Goal: Task Accomplishment & Management: Use online tool/utility

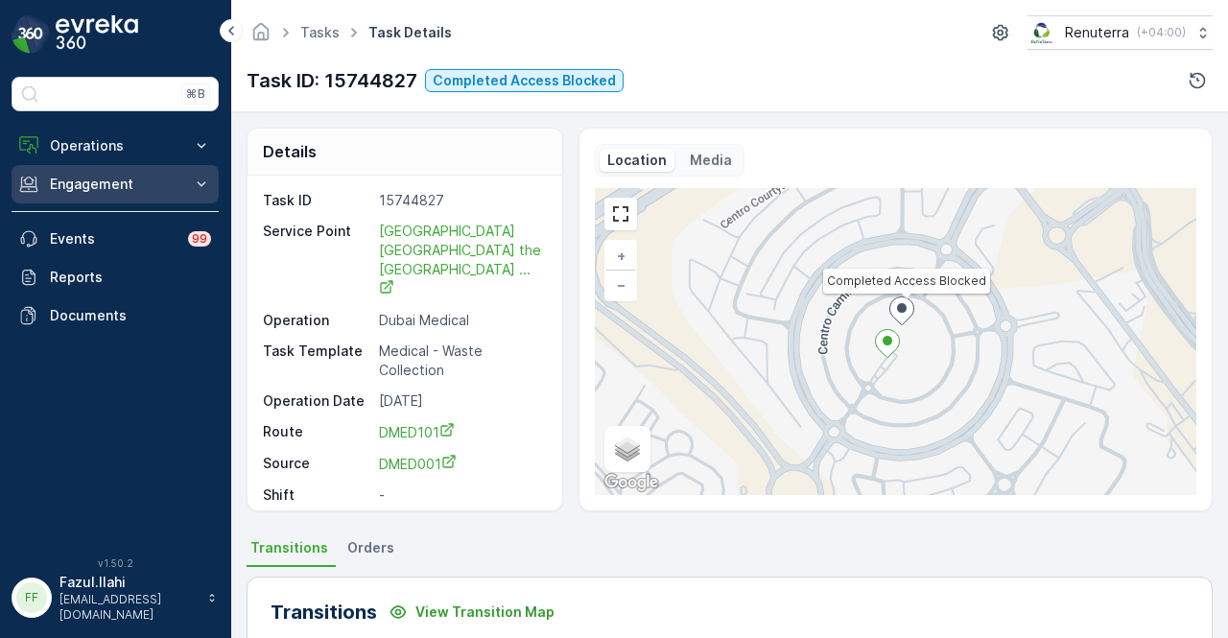
click at [142, 177] on p "Engagement" at bounding box center [115, 184] width 130 height 19
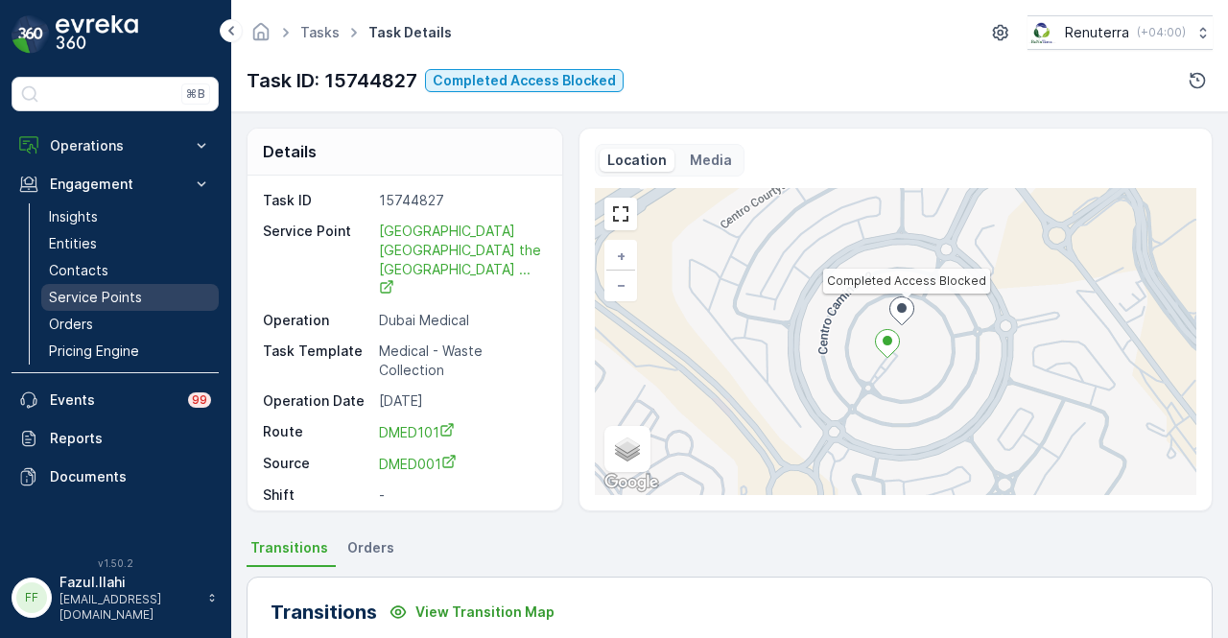
click at [160, 295] on link "Service Points" at bounding box center [129, 297] width 177 height 27
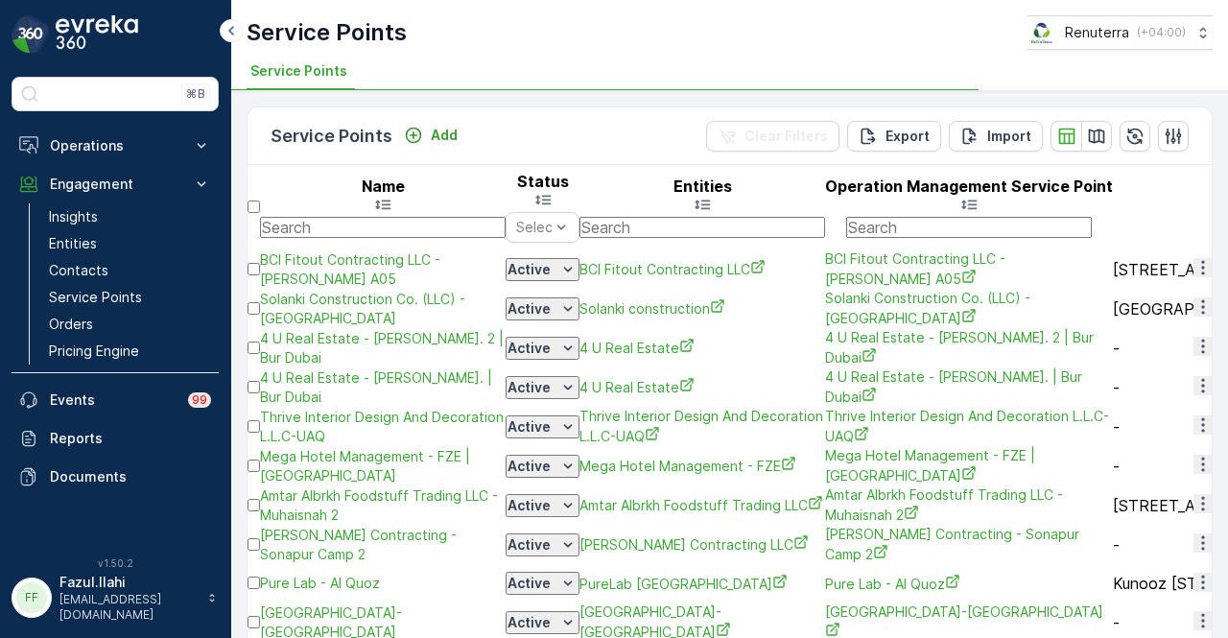
click at [401, 217] on input "text" at bounding box center [383, 227] width 246 height 21
type input "s"
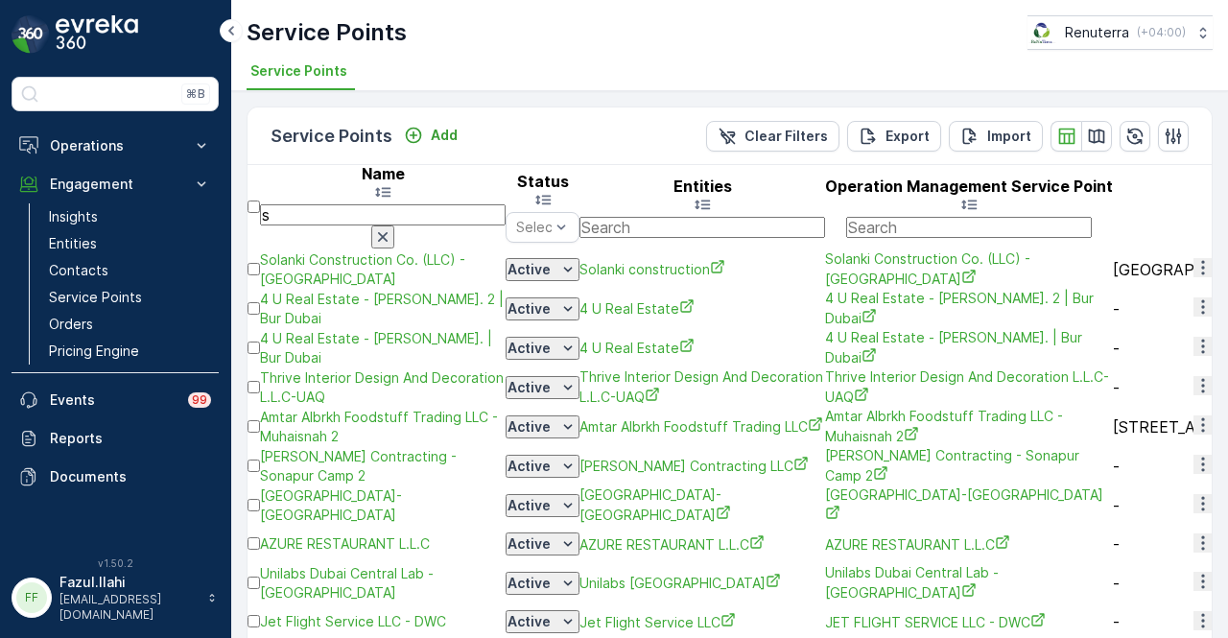
click at [399, 206] on input "s" at bounding box center [383, 214] width 246 height 21
type input "sweet"
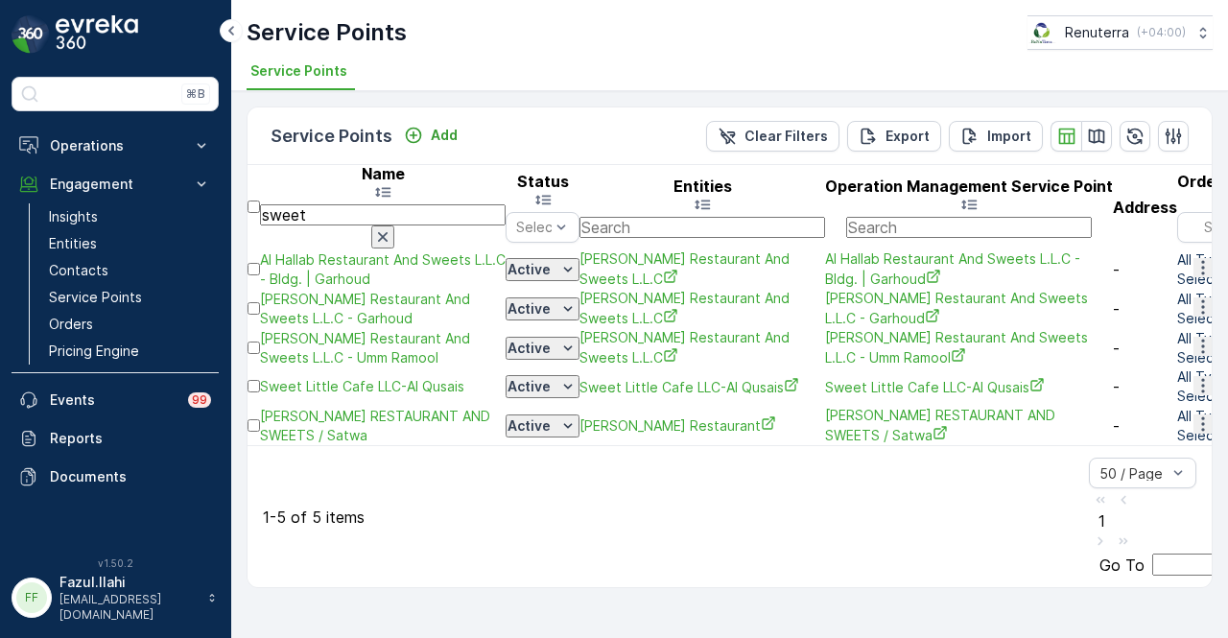
click at [1193, 395] on icon "button" at bounding box center [1202, 385] width 19 height 19
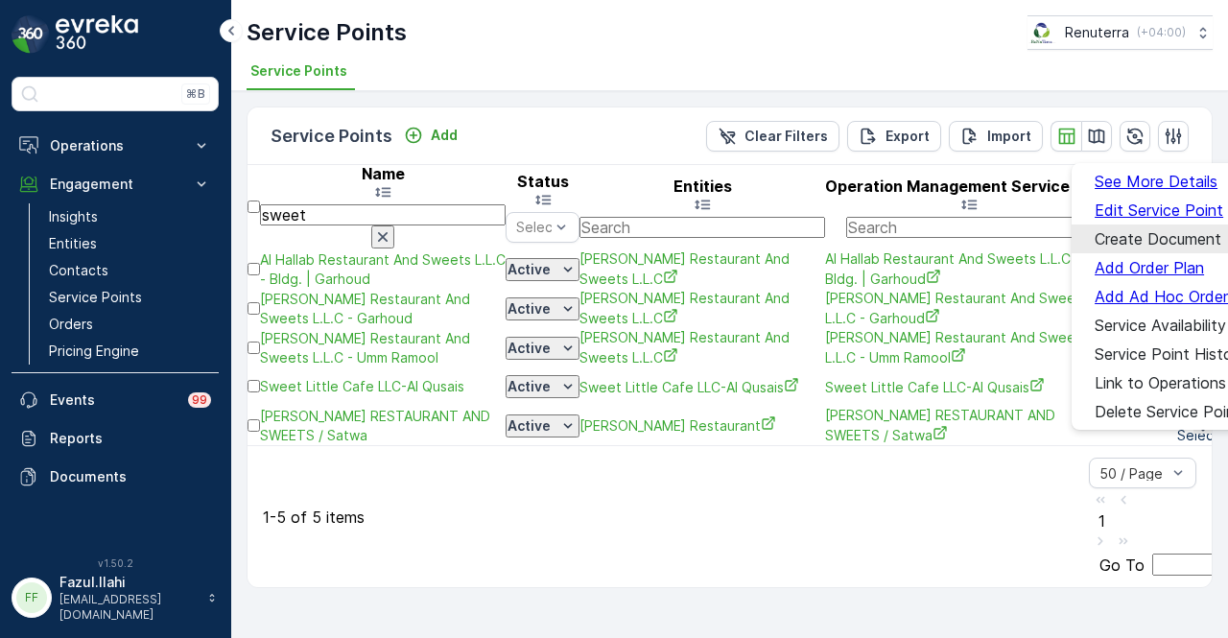
click at [1156, 233] on span "Create Document" at bounding box center [1158, 238] width 127 height 17
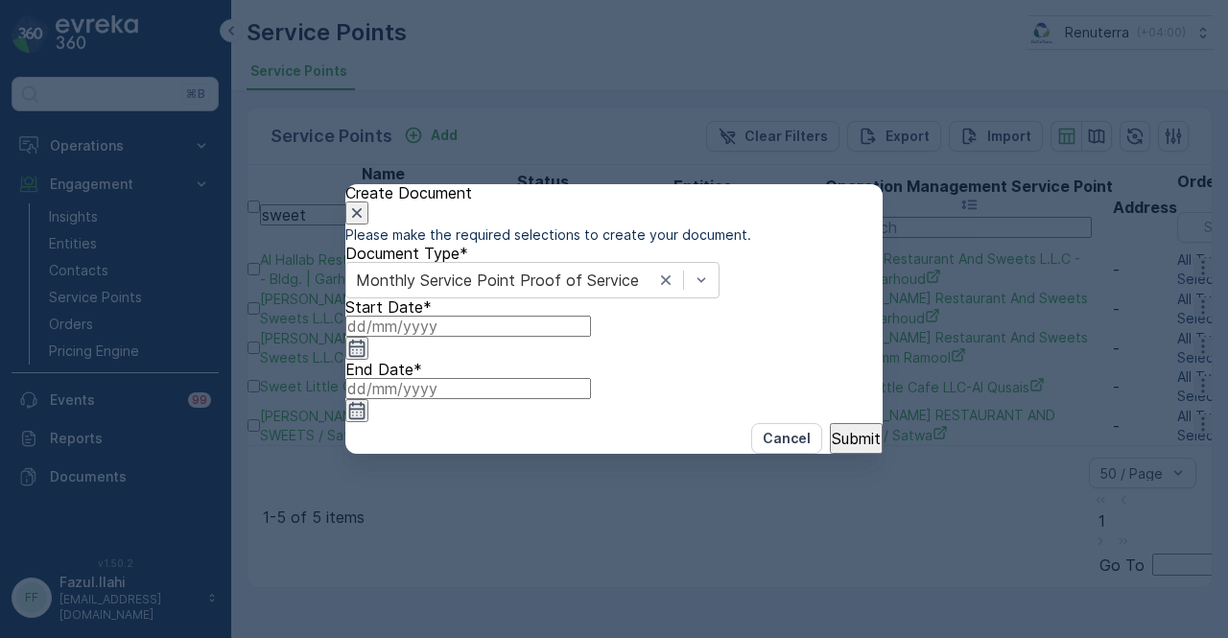
click at [366, 358] on icon "button" at bounding box center [356, 348] width 19 height 19
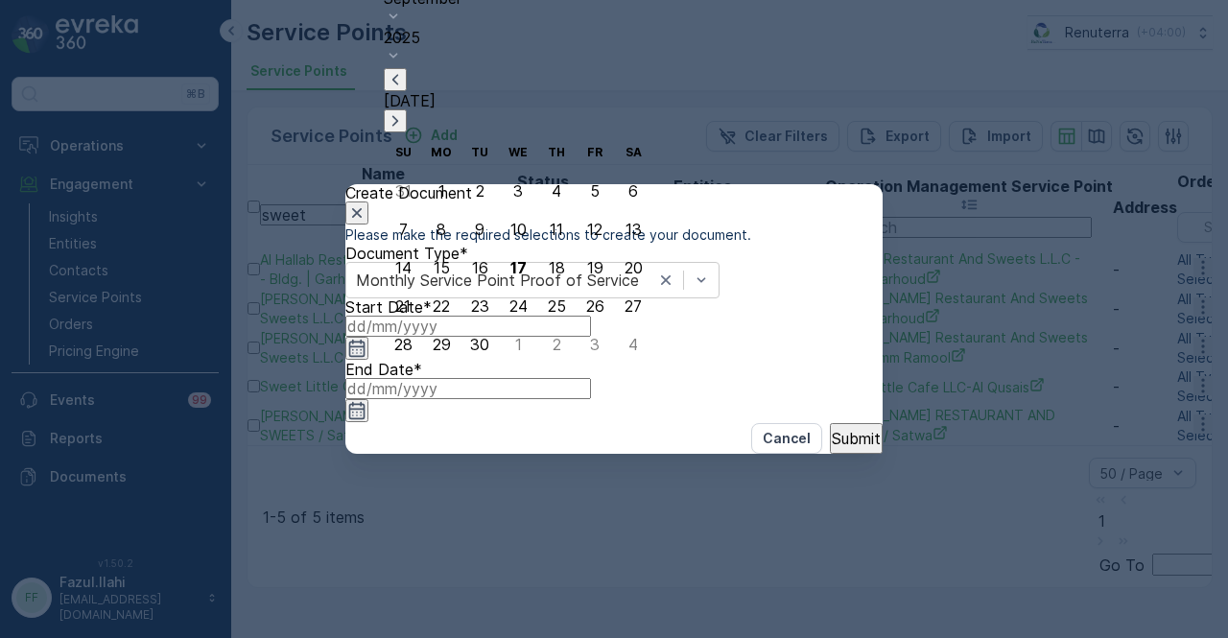
click at [405, 89] on icon "button" at bounding box center [395, 79] width 19 height 19
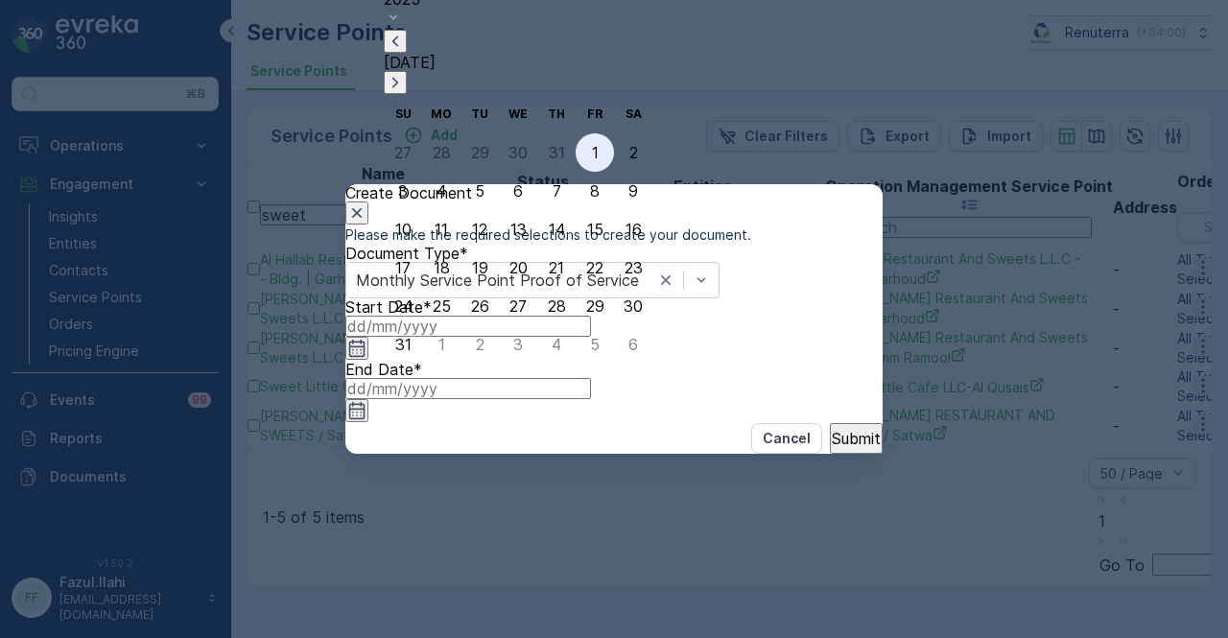
click at [592, 154] on div "1" at bounding box center [595, 152] width 7 height 17
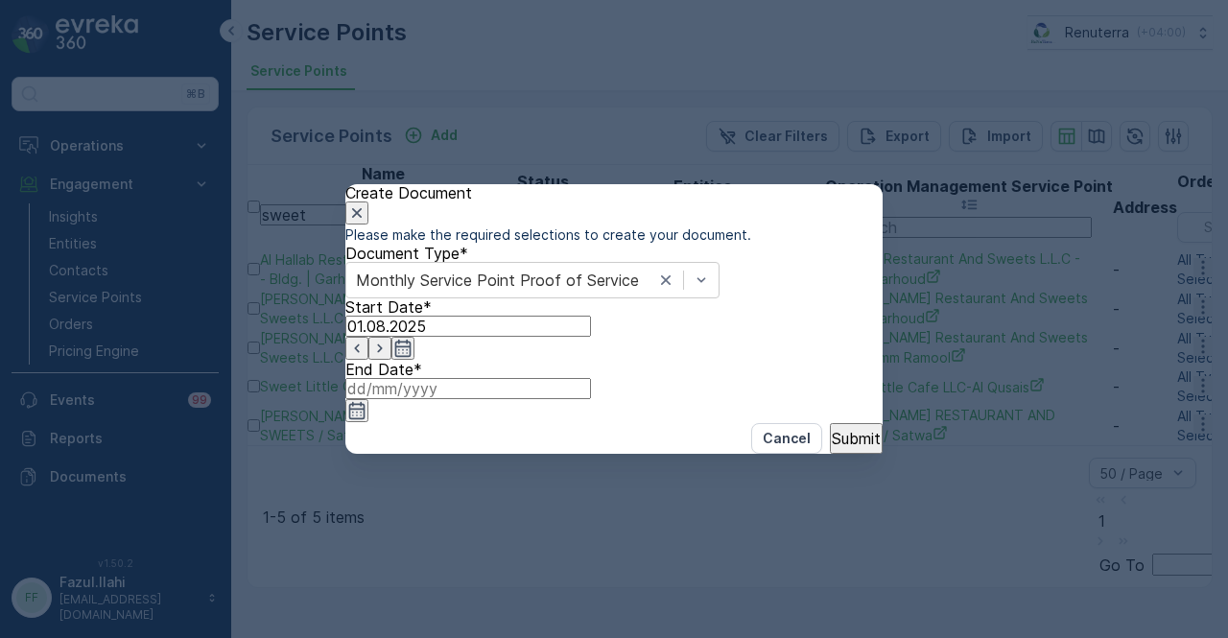
click at [366, 401] on icon "button" at bounding box center [356, 410] width 19 height 19
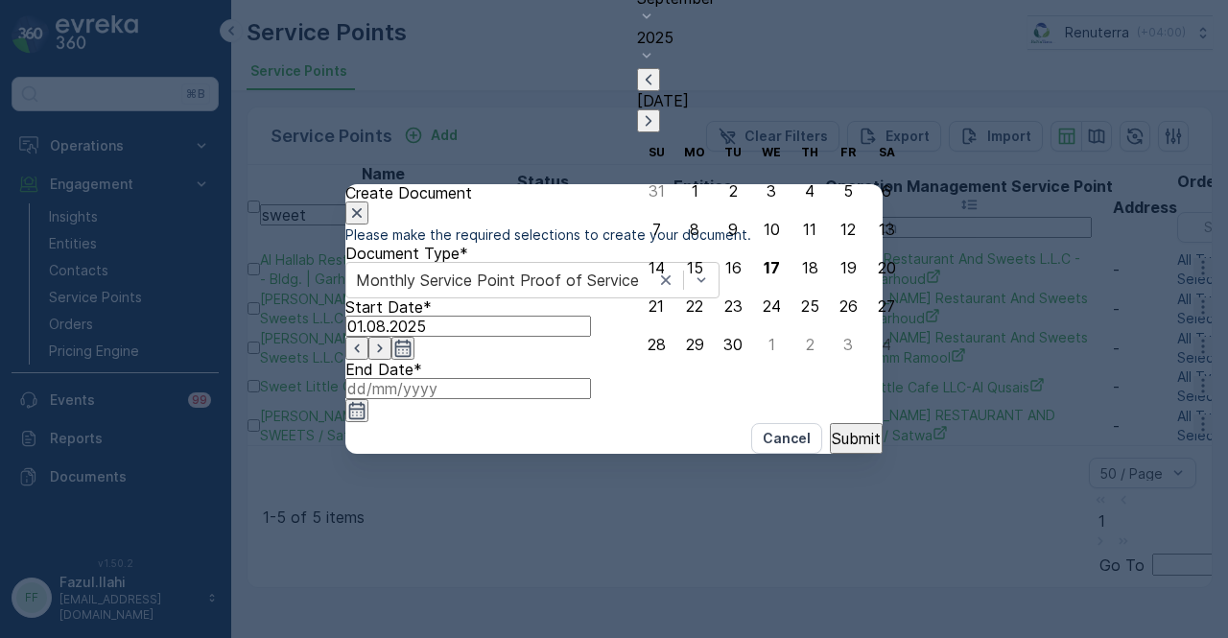
click at [651, 84] on icon "button" at bounding box center [649, 79] width 6 height 11
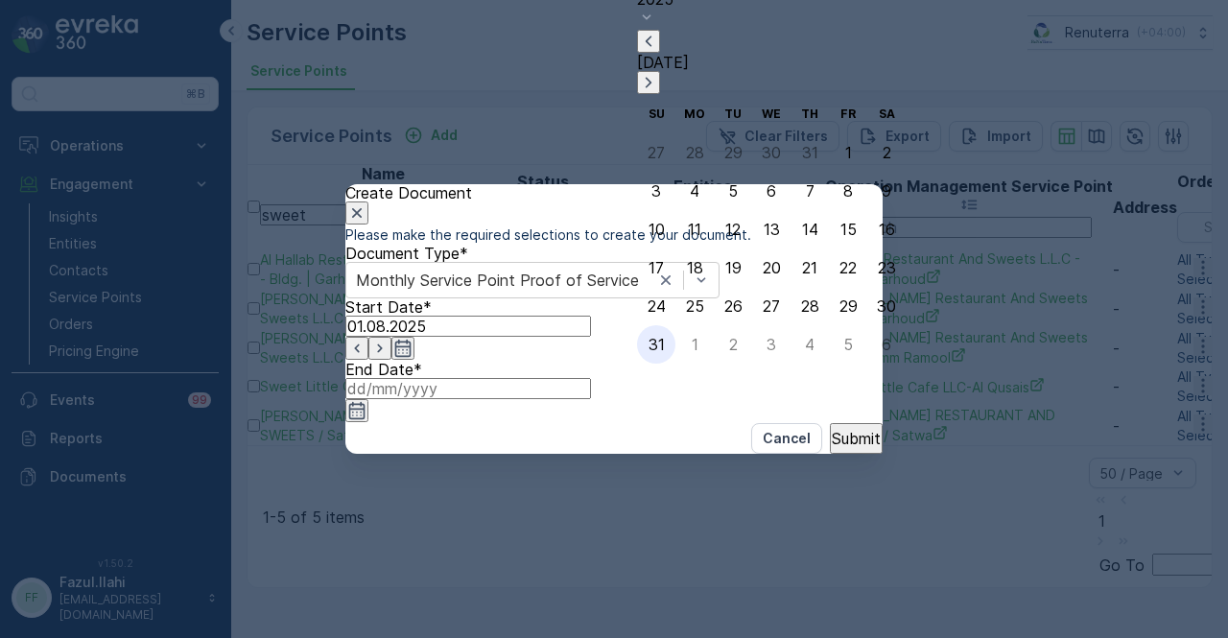
click at [657, 342] on div "31" at bounding box center [657, 344] width 16 height 17
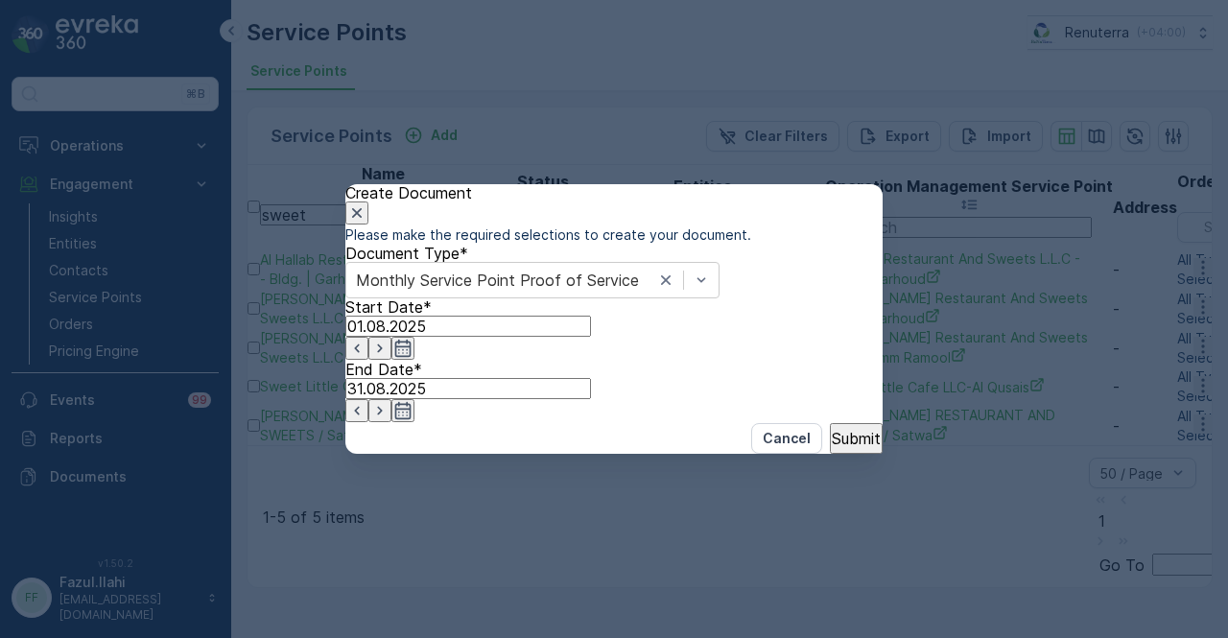
click at [830, 454] on button "Submit" at bounding box center [856, 438] width 53 height 31
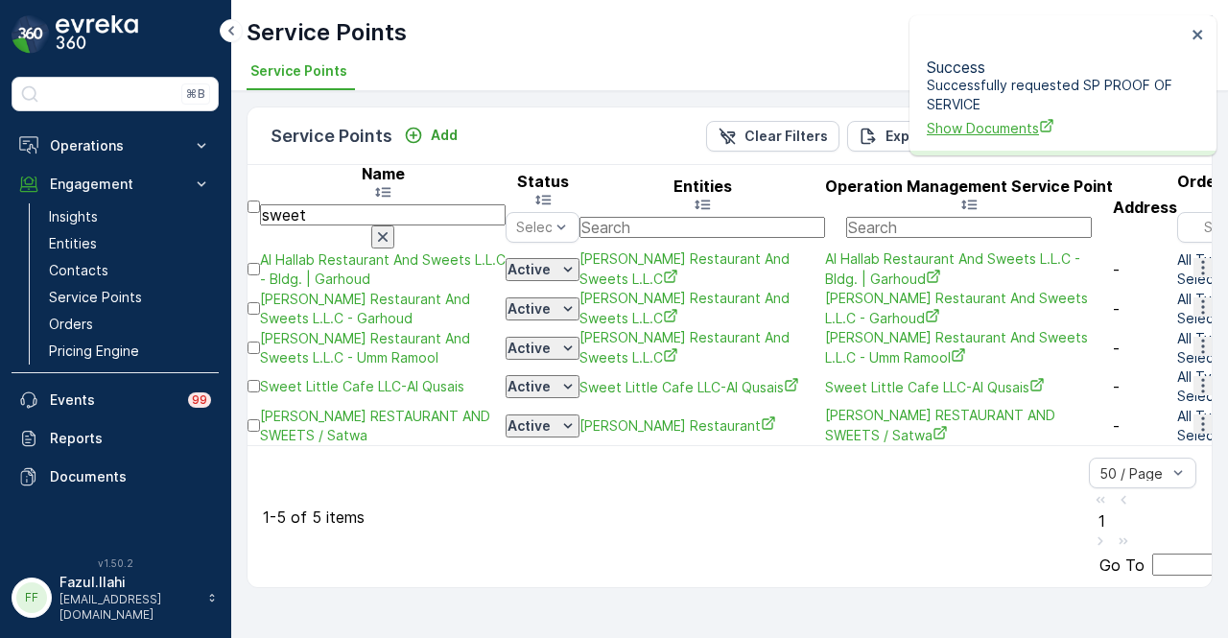
click at [1001, 118] on span "Show Documents" at bounding box center [1056, 128] width 259 height 20
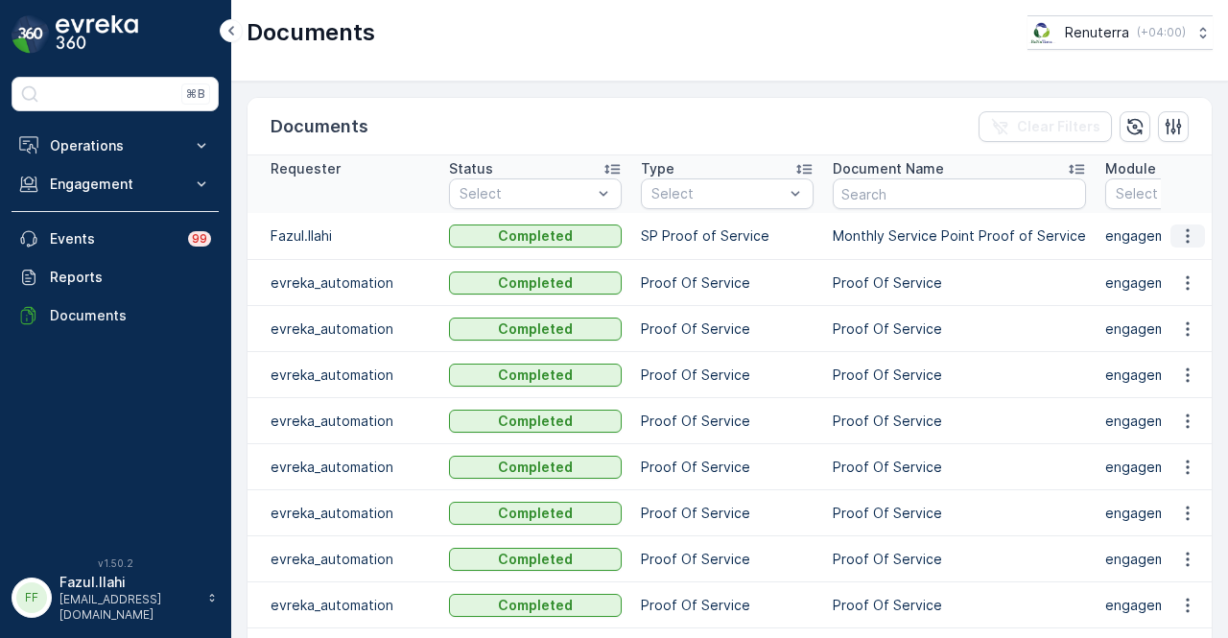
click at [1178, 233] on icon "button" at bounding box center [1187, 235] width 19 height 19
click at [1178, 261] on span "See Details" at bounding box center [1182, 262] width 74 height 19
